Goal: Task Accomplishment & Management: Complete application form

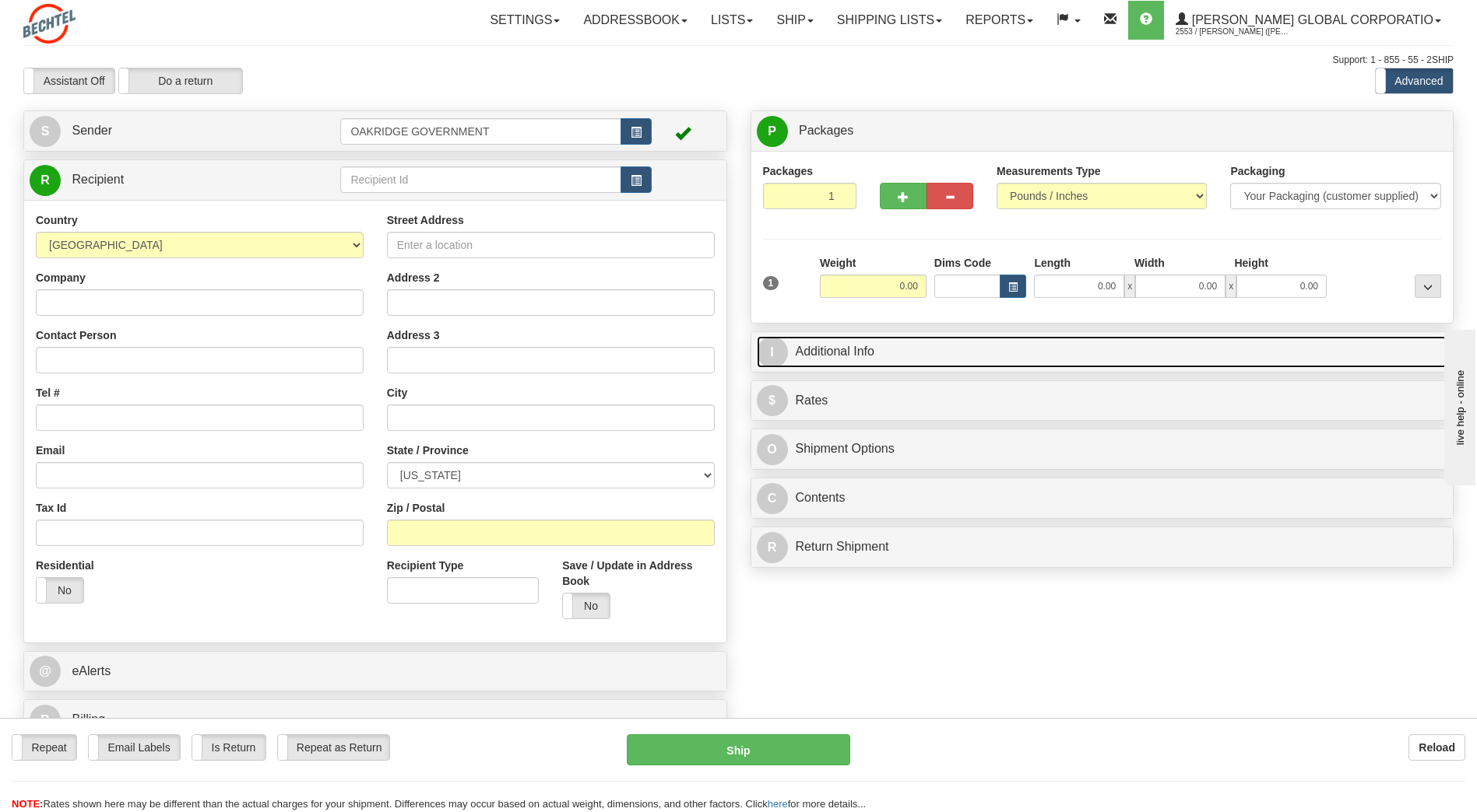
click at [775, 353] on span "I" at bounding box center [772, 351] width 31 height 31
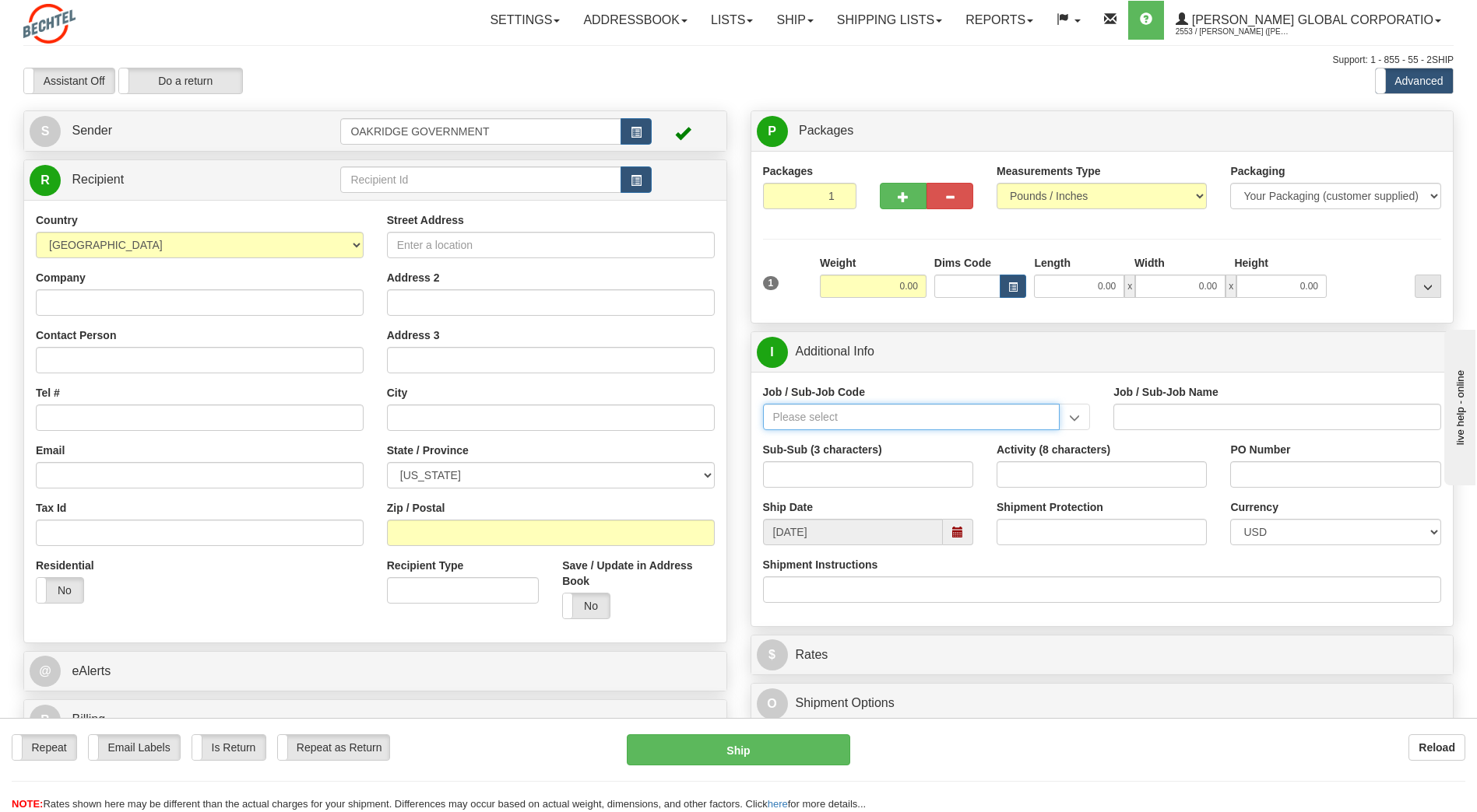
click at [797, 416] on input "Job / Sub-Job Code" at bounding box center [911, 417] width 297 height 27
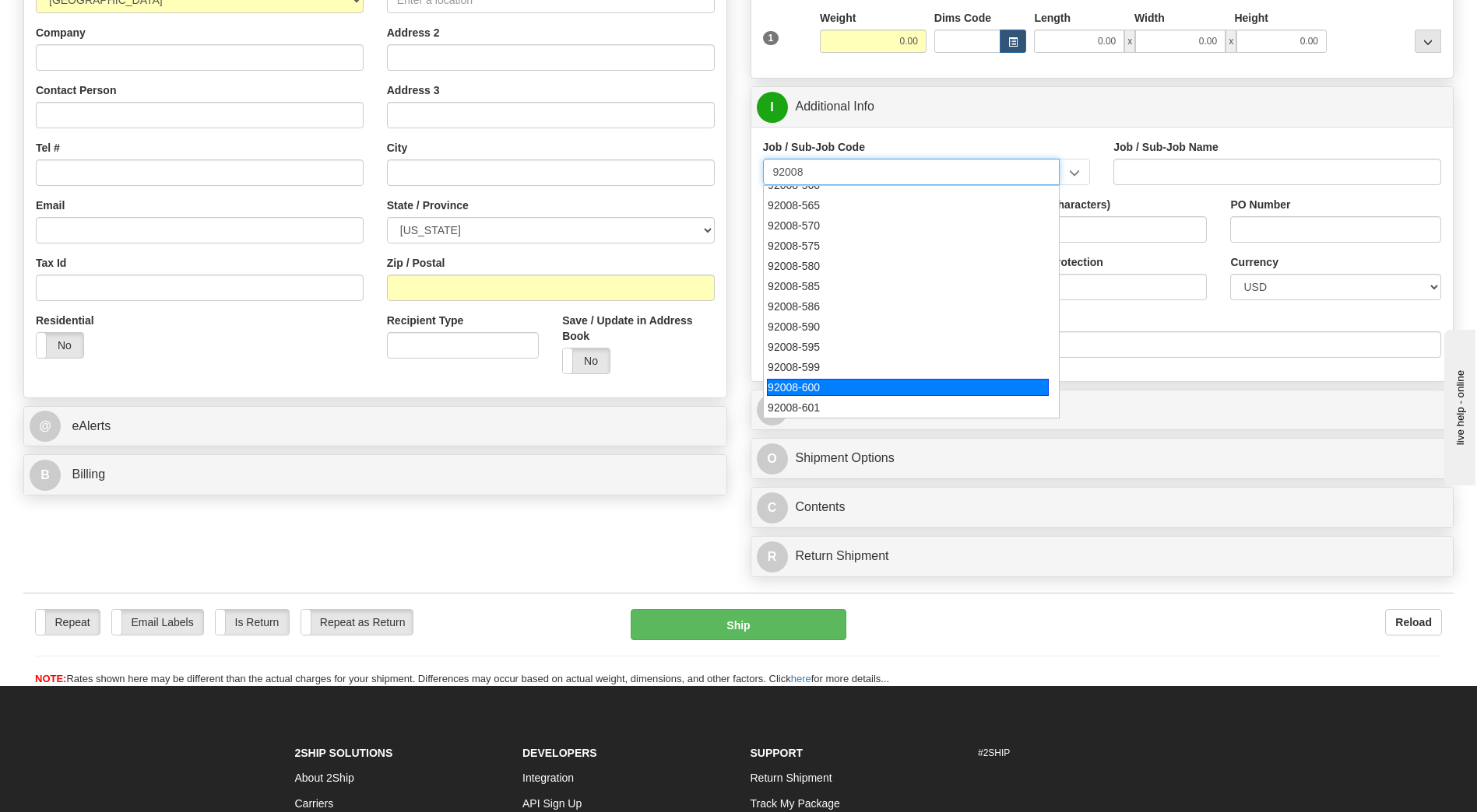
scroll to position [312, 0]
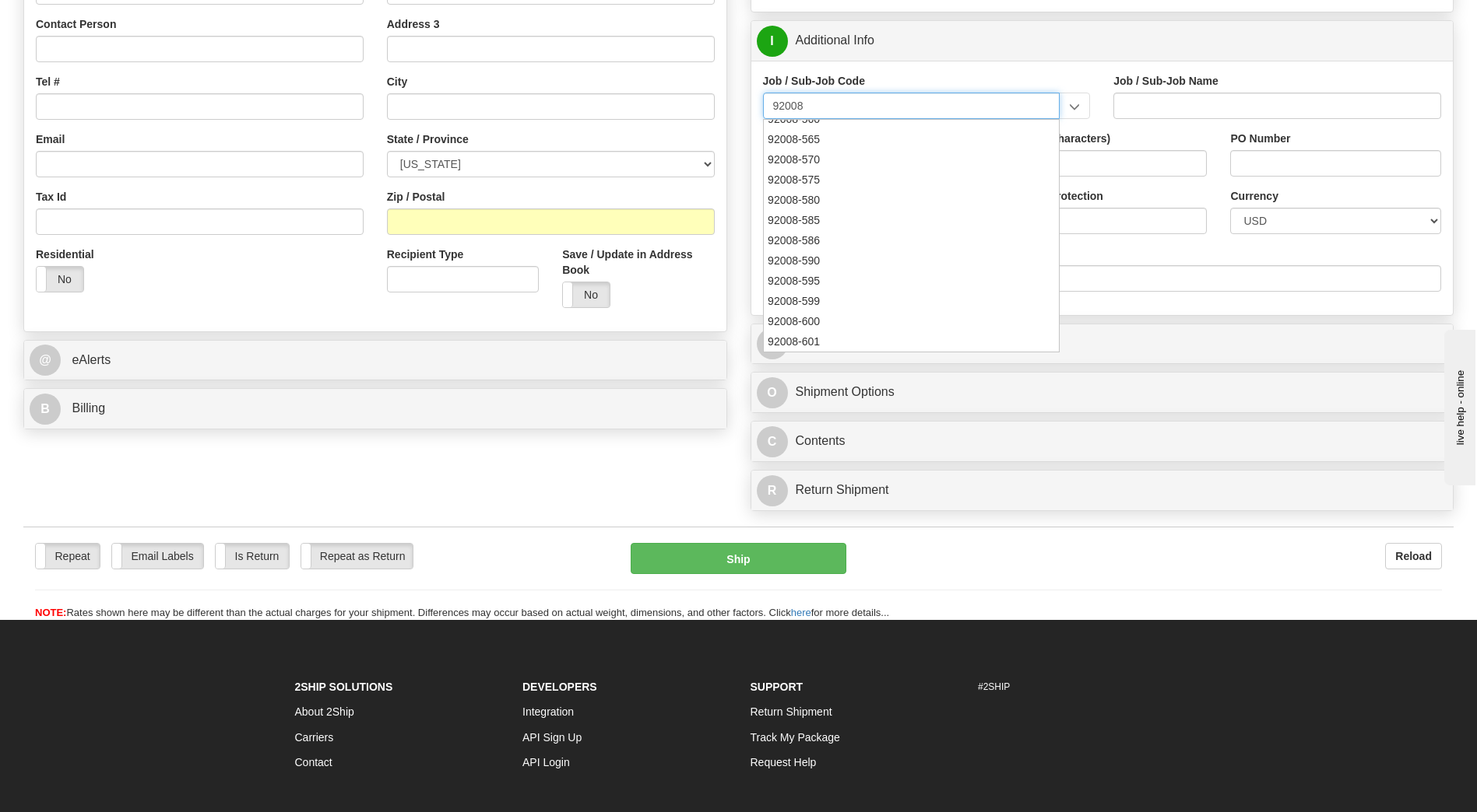
type input "92008"
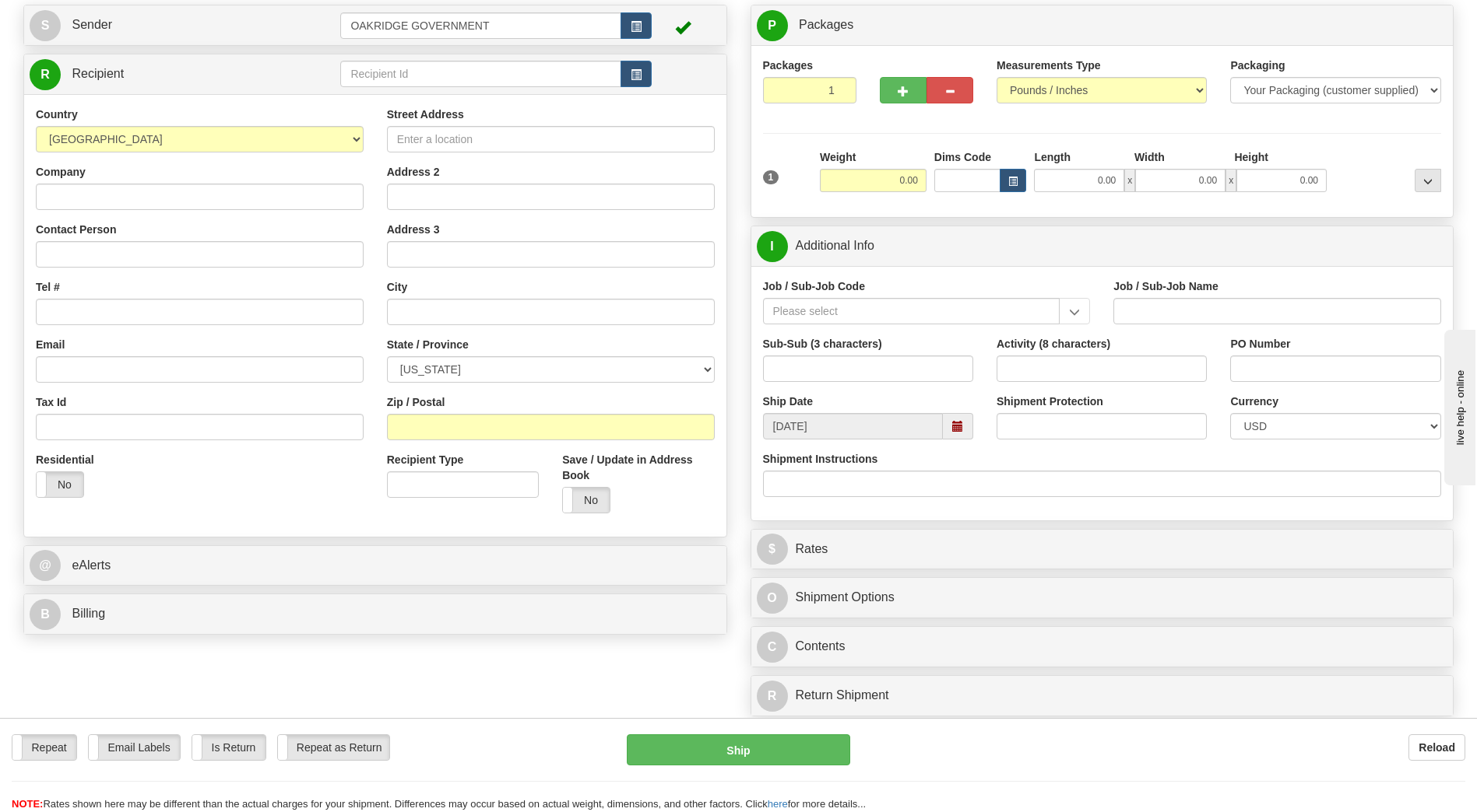
scroll to position [77, 0]
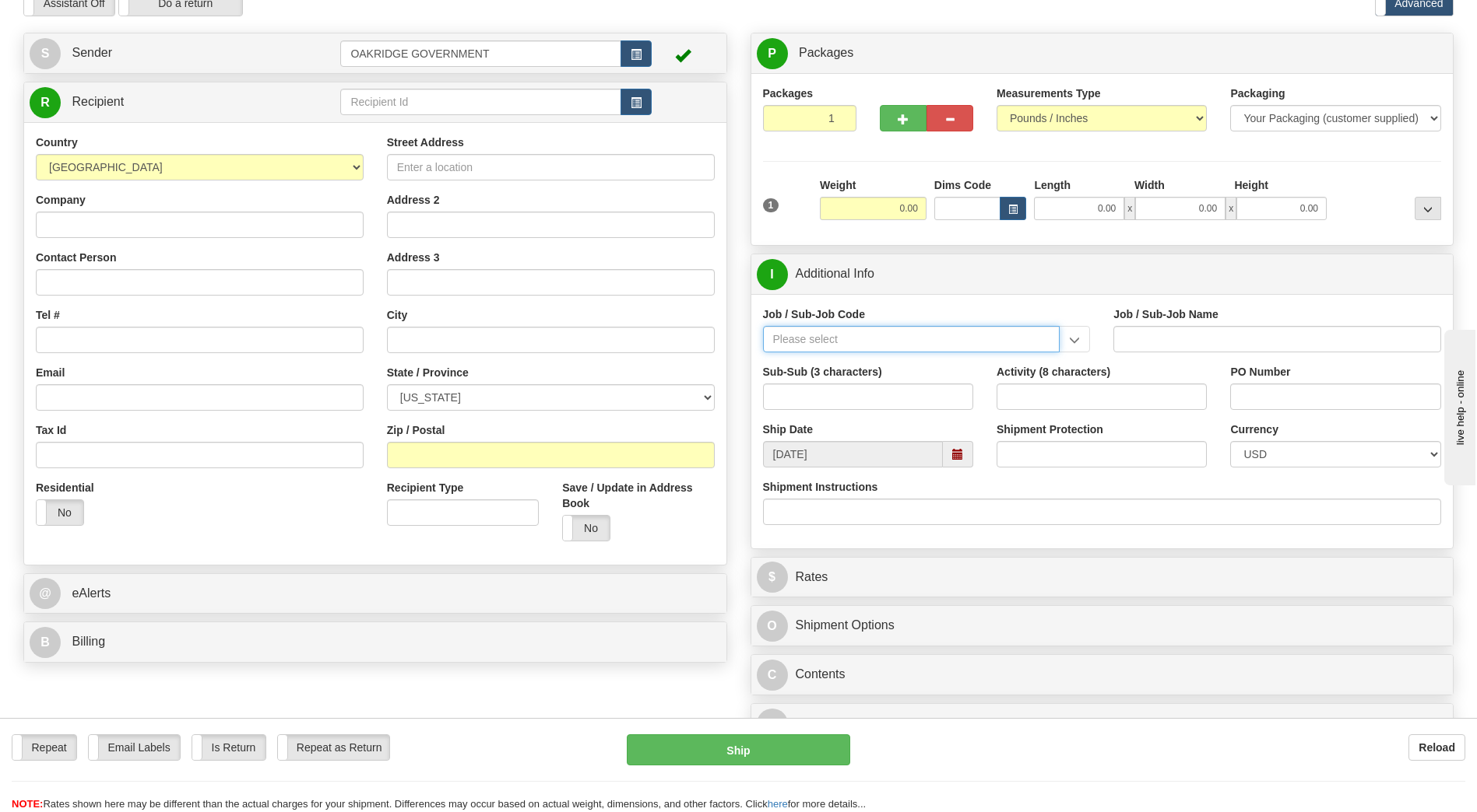
click at [918, 347] on input "Job / Sub-Job Code" at bounding box center [911, 338] width 297 height 27
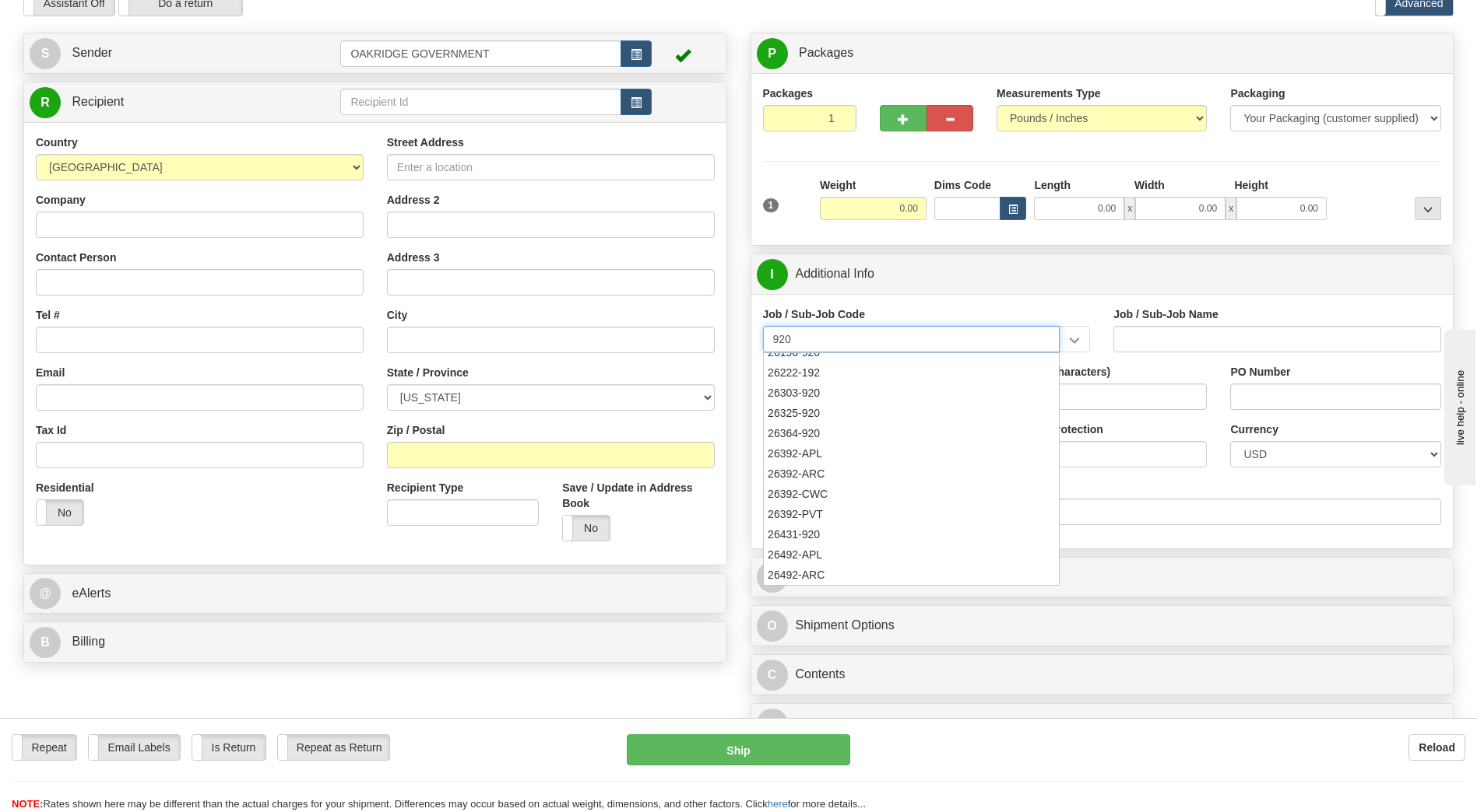
scroll to position [0, 0]
click at [822, 365] on div "92008-100" at bounding box center [908, 362] width 282 height 17
type input "92008-100"
type input "TRAINING AND TUITION FOR NS&E EMPLOYEES - TUITIONS"
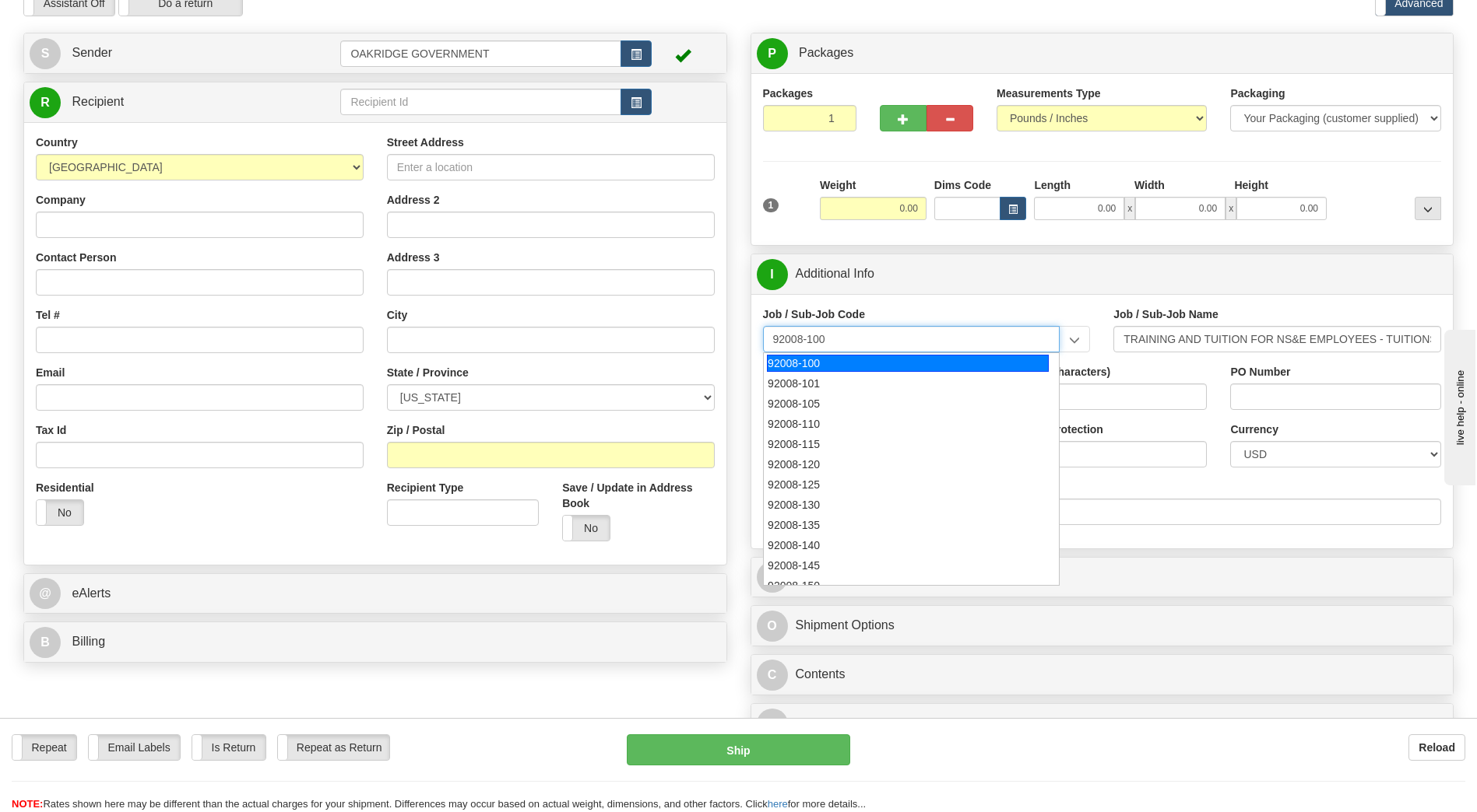
type input "92008-100"
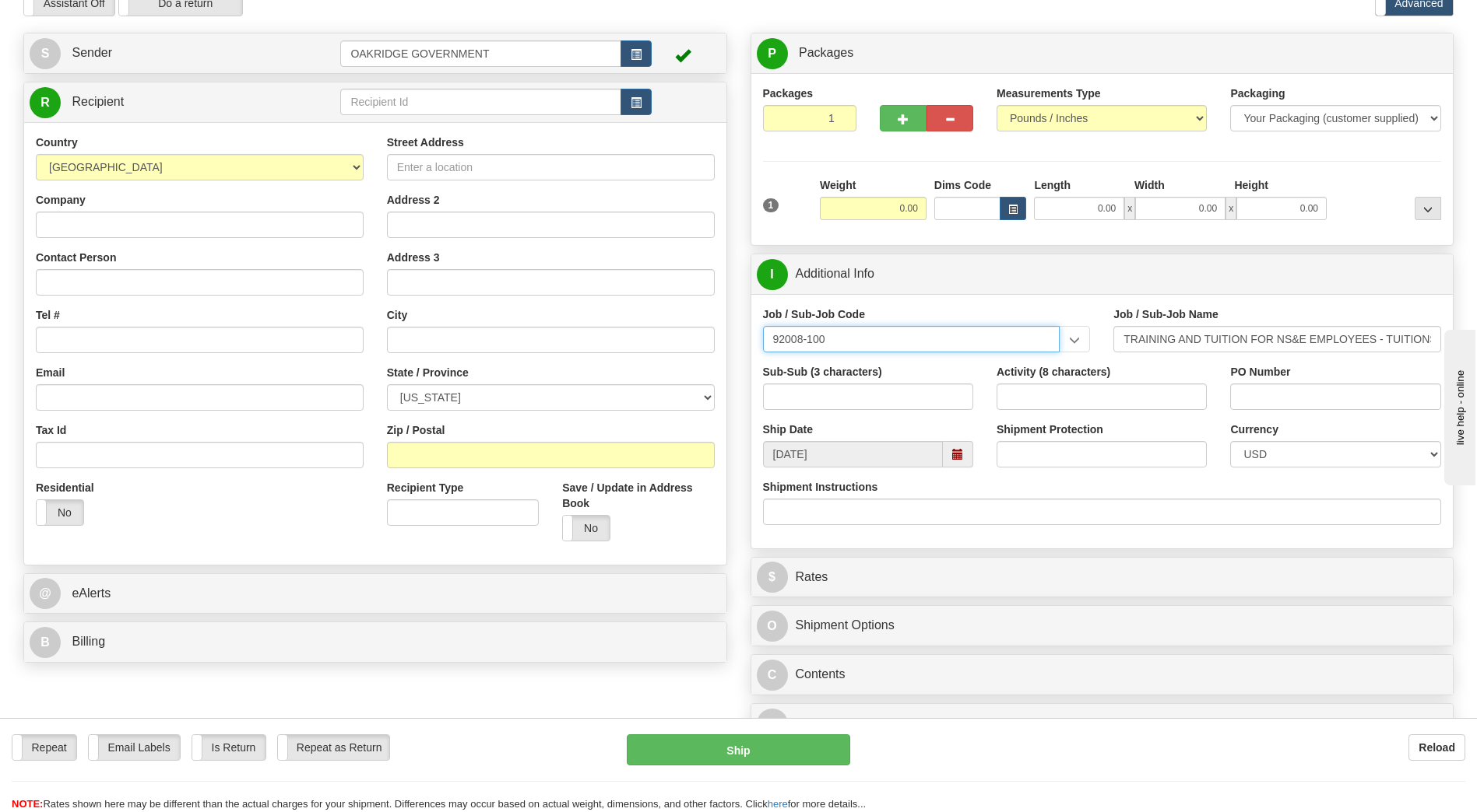
click at [962, 341] on input "92008-100" at bounding box center [911, 338] width 297 height 27
